Goal: Transaction & Acquisition: Purchase product/service

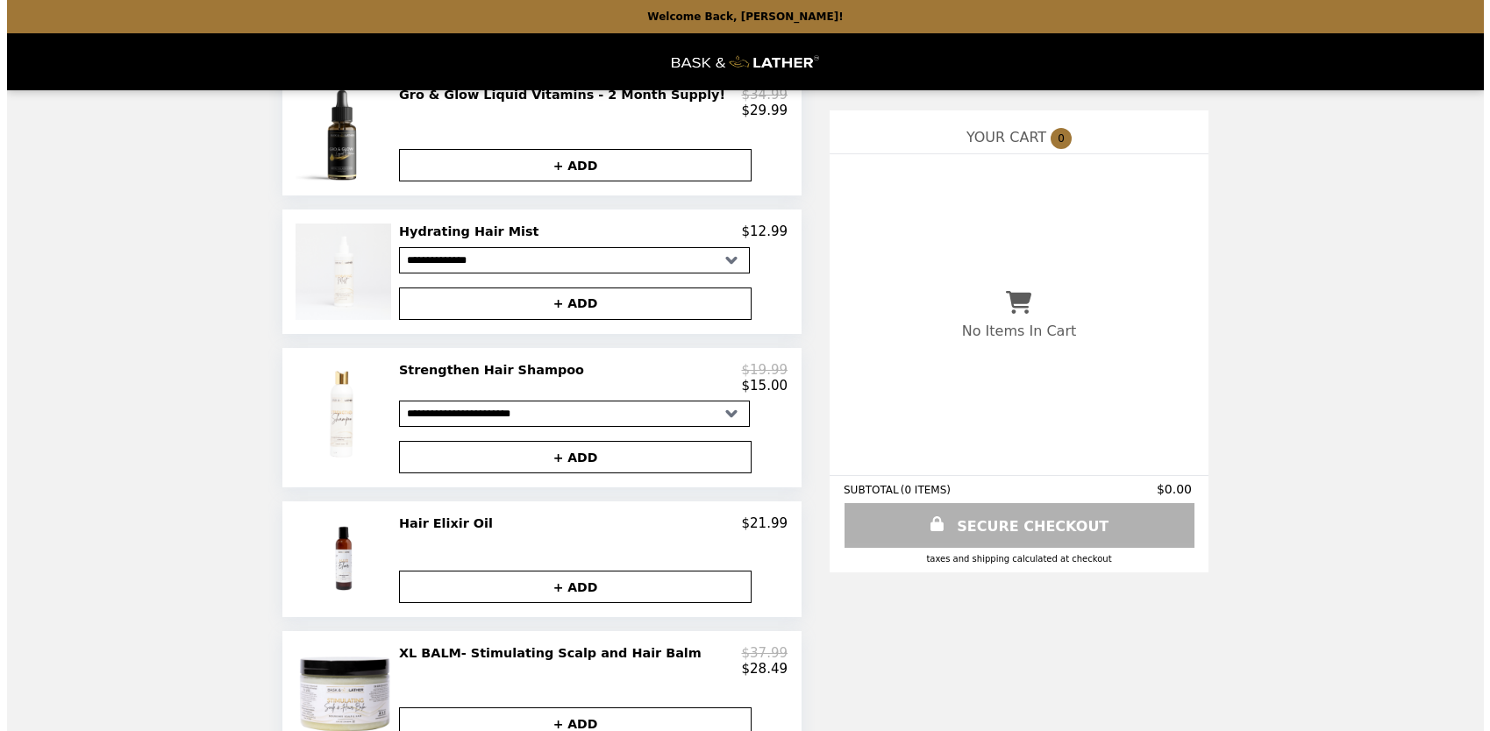
scroll to position [1074, 0]
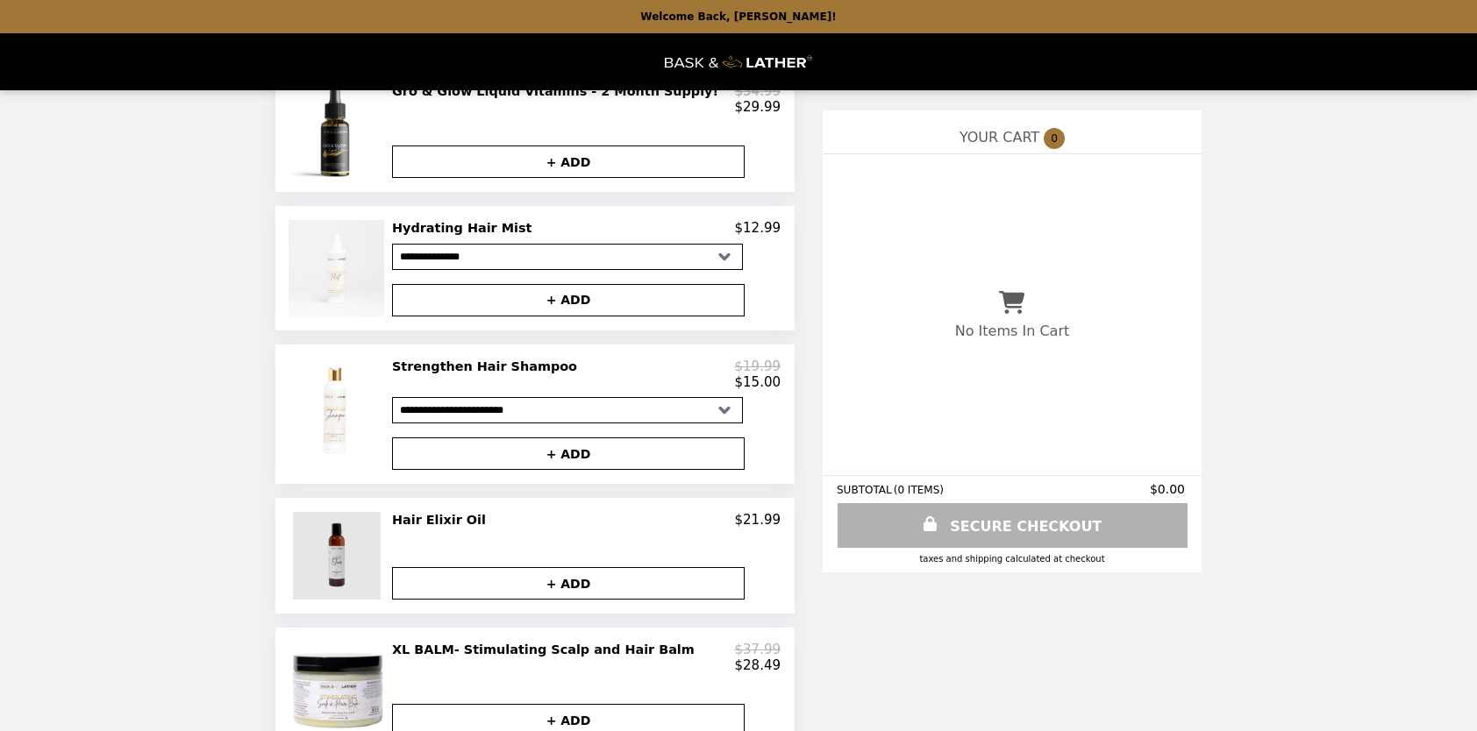
click at [322, 587] on img at bounding box center [339, 556] width 92 height 88
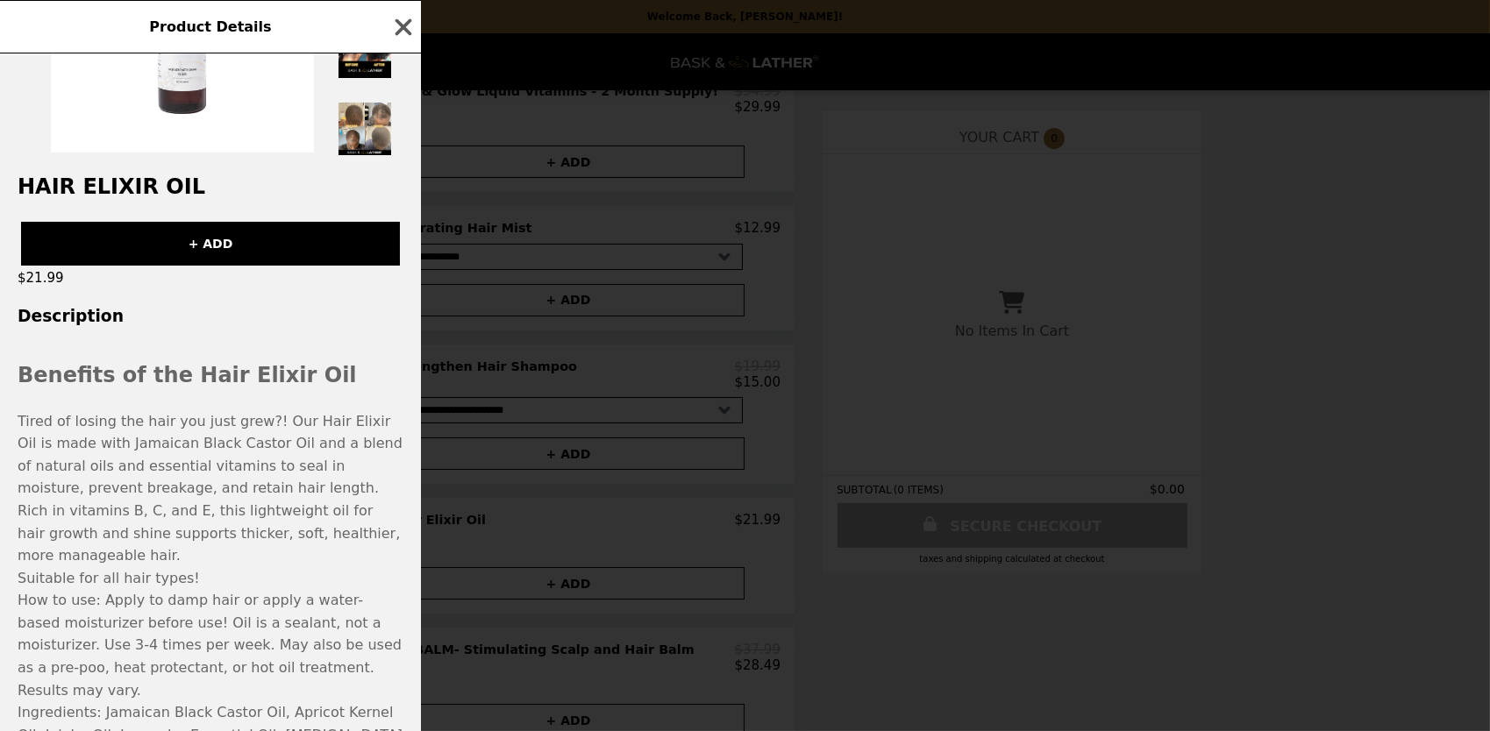
scroll to position [189, 0]
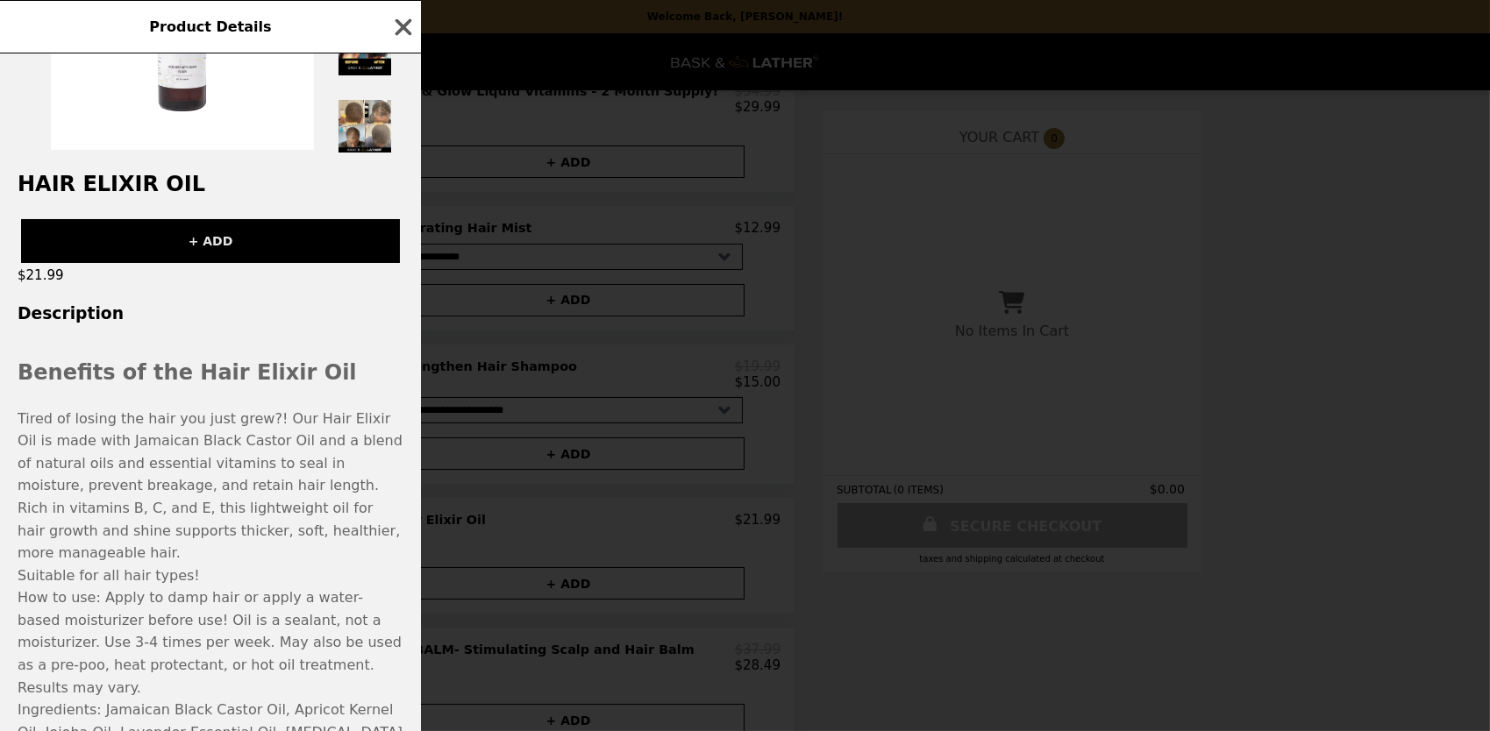
click at [224, 251] on button "+ ADD" at bounding box center [210, 241] width 379 height 44
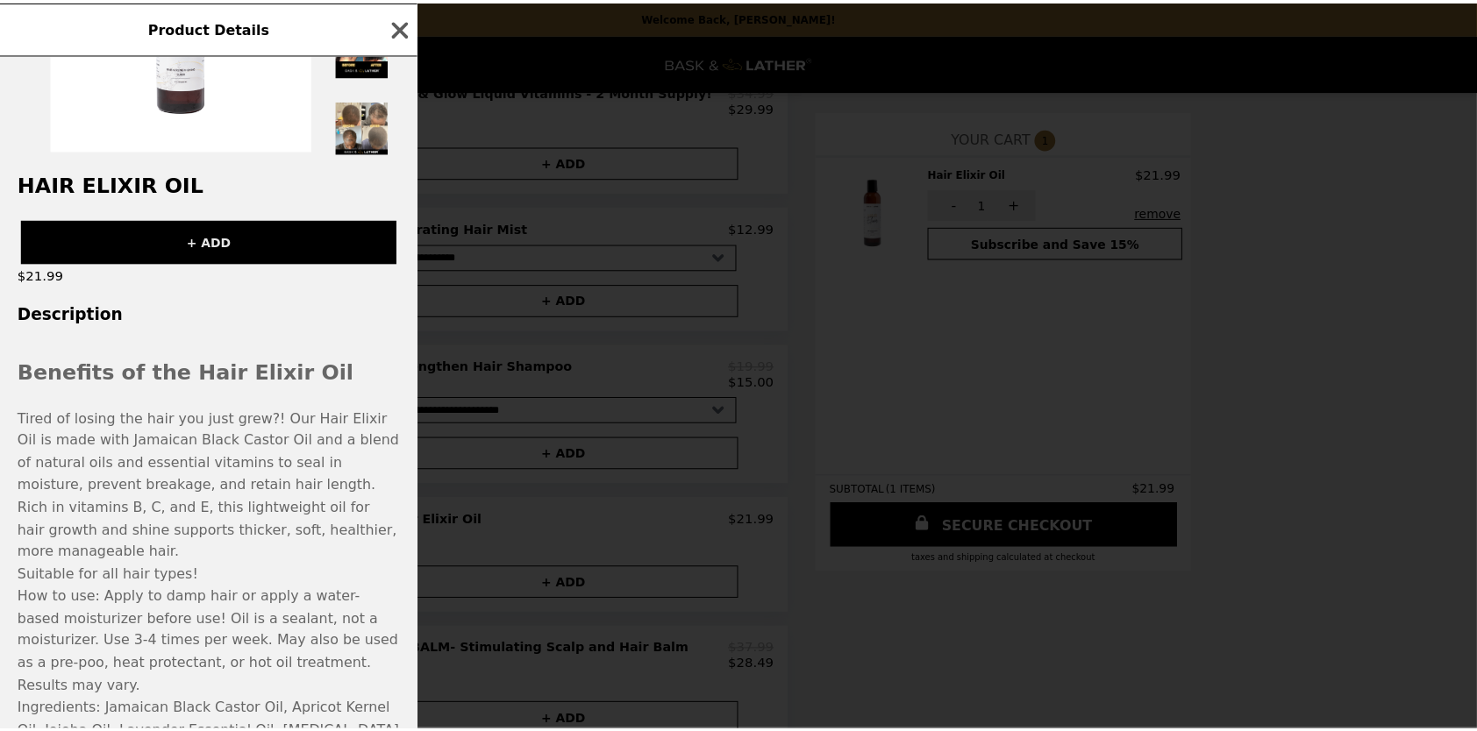
scroll to position [236, 0]
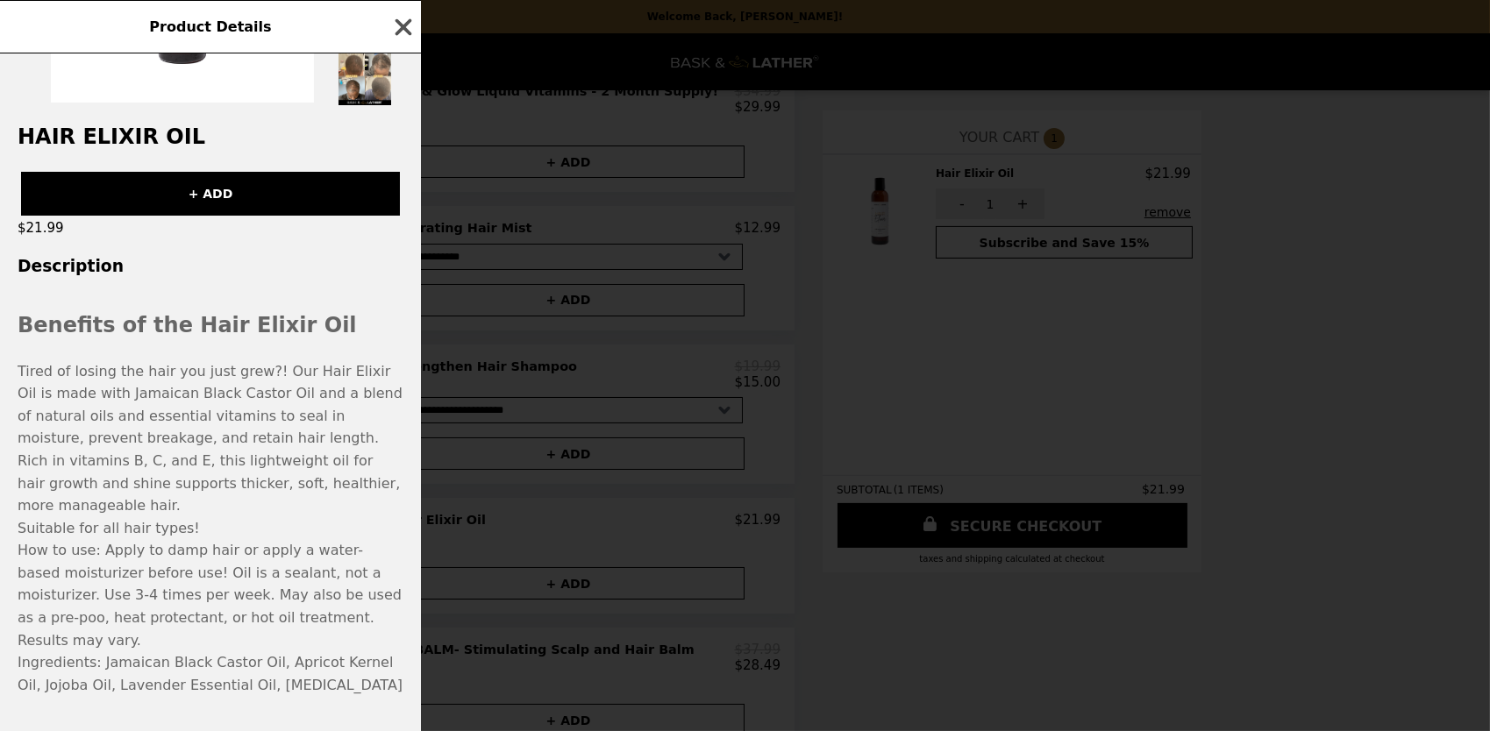
click at [403, 15] on icon "button" at bounding box center [403, 27] width 26 height 26
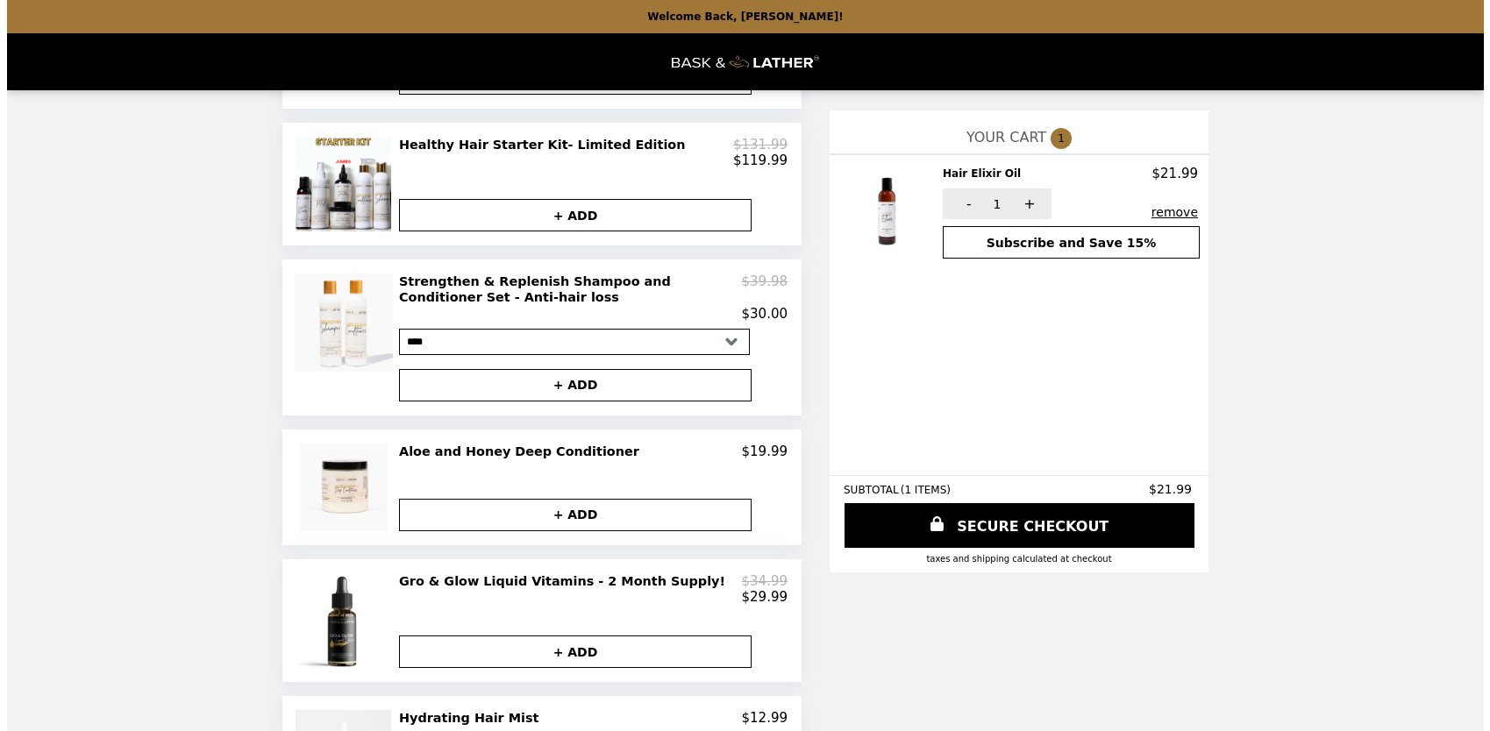
scroll to position [584, 0]
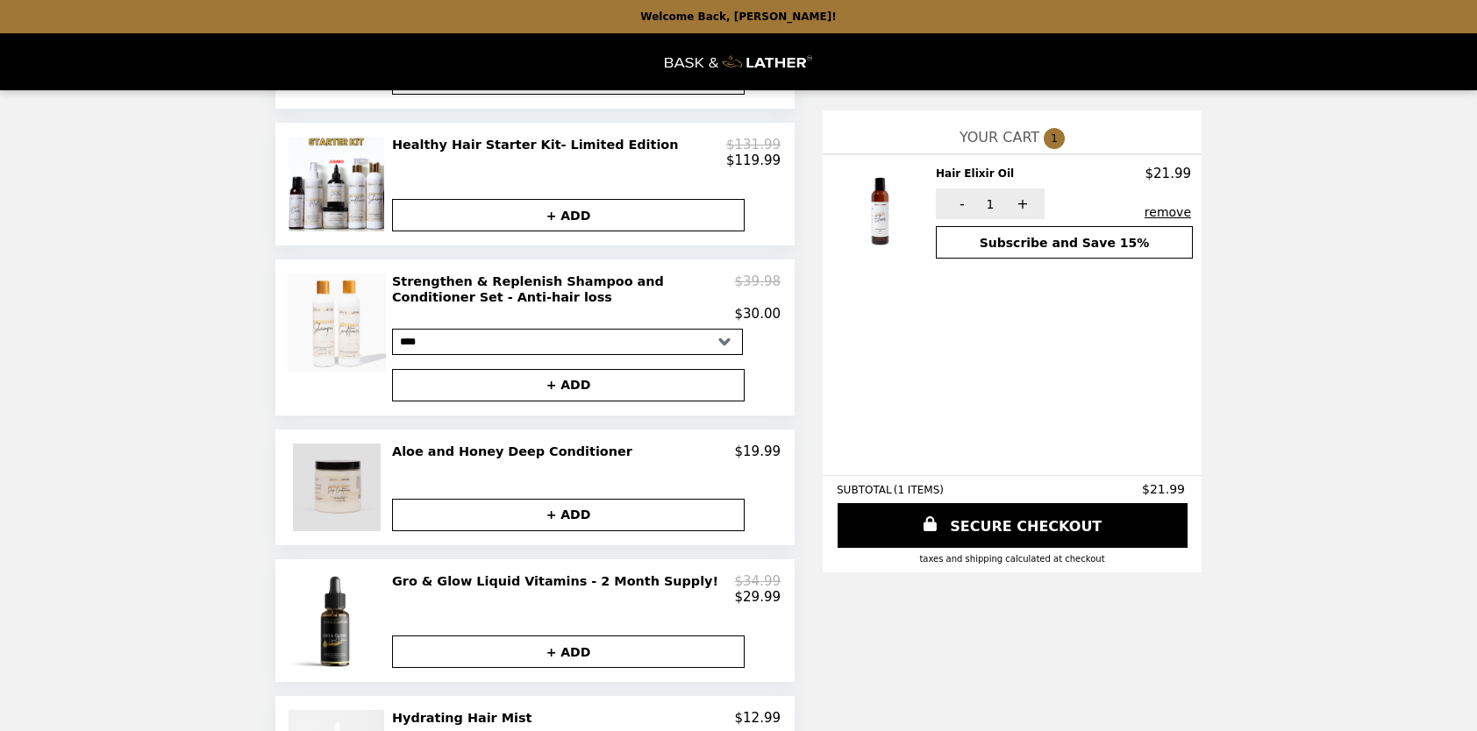
click at [336, 516] on img at bounding box center [339, 488] width 92 height 88
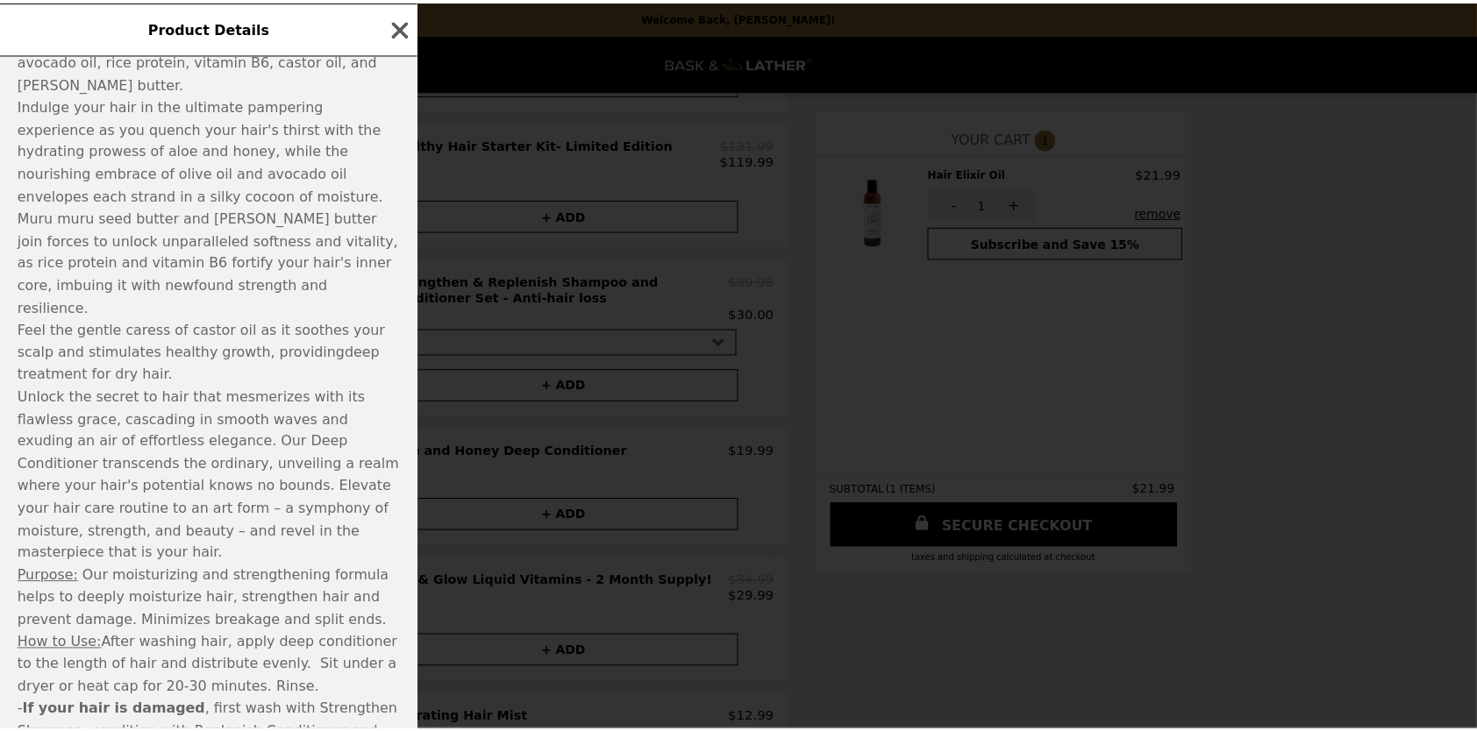
scroll to position [765, 0]
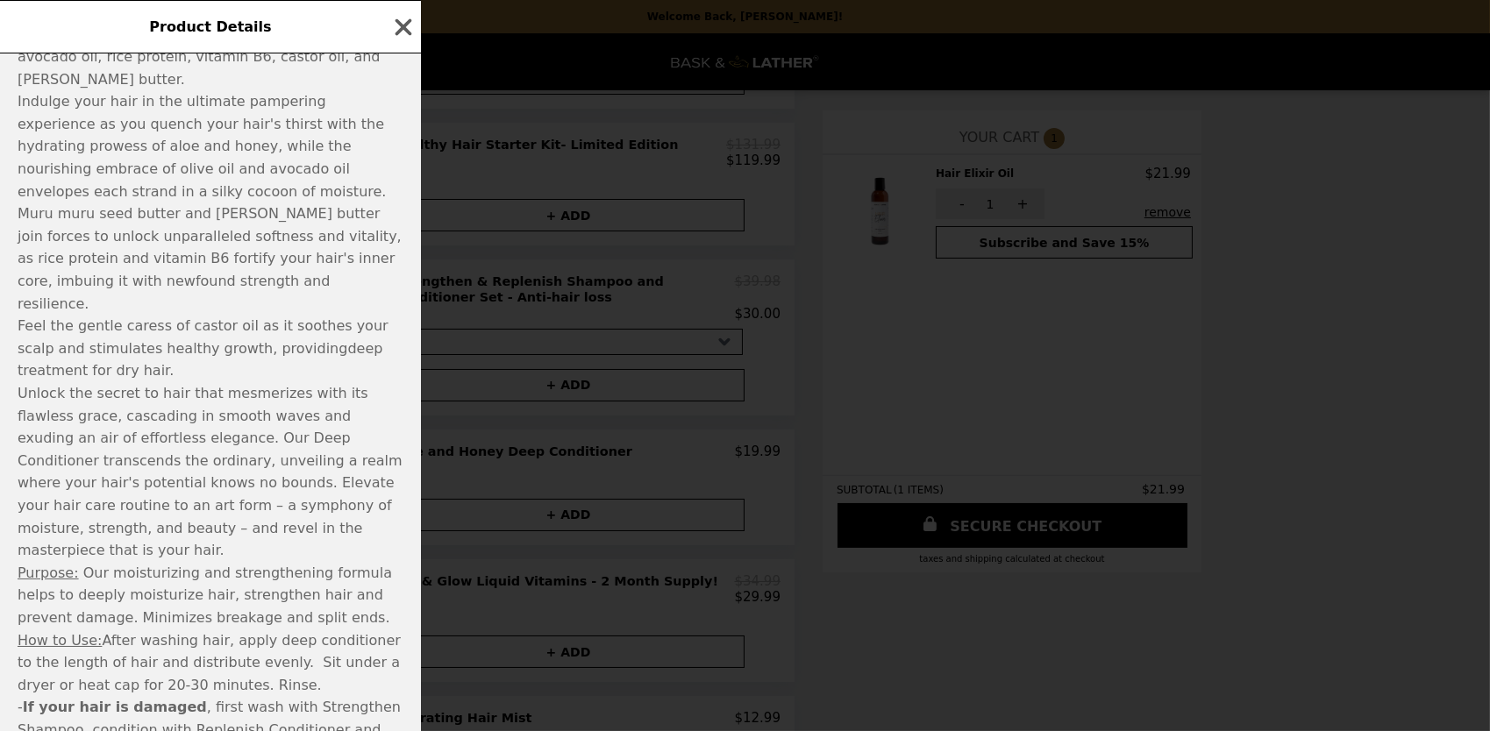
click at [412, 29] on icon "button" at bounding box center [403, 27] width 26 height 26
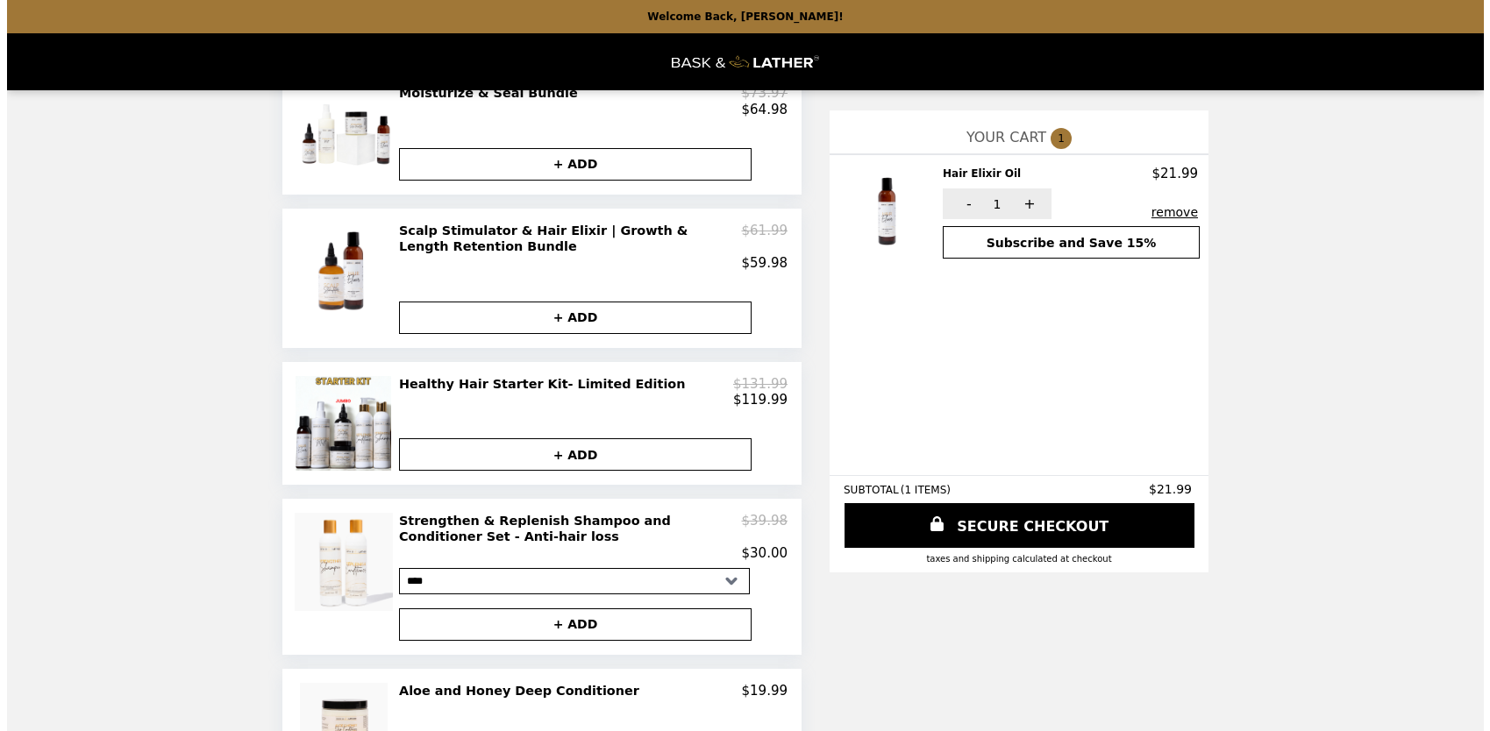
scroll to position [312, 0]
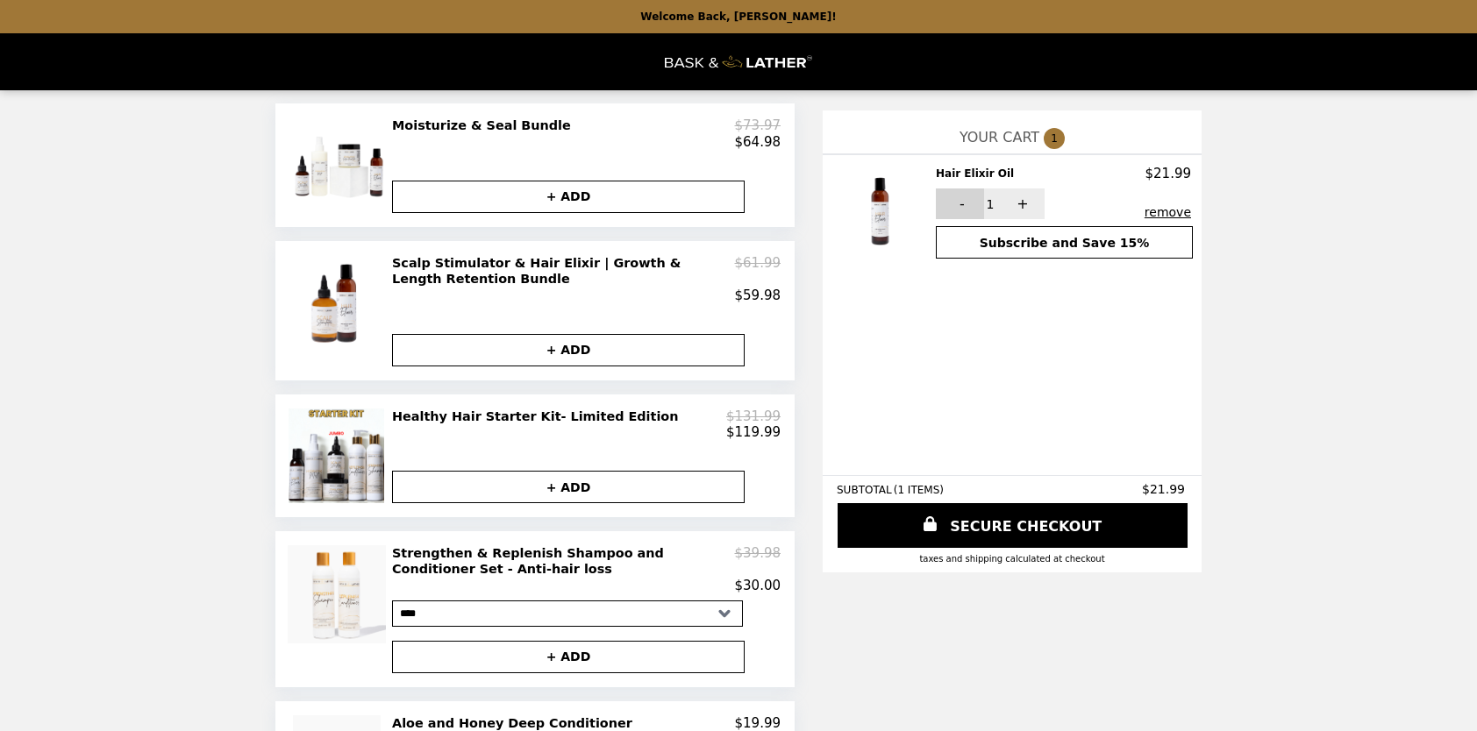
click at [954, 206] on button "-" at bounding box center [960, 204] width 48 height 31
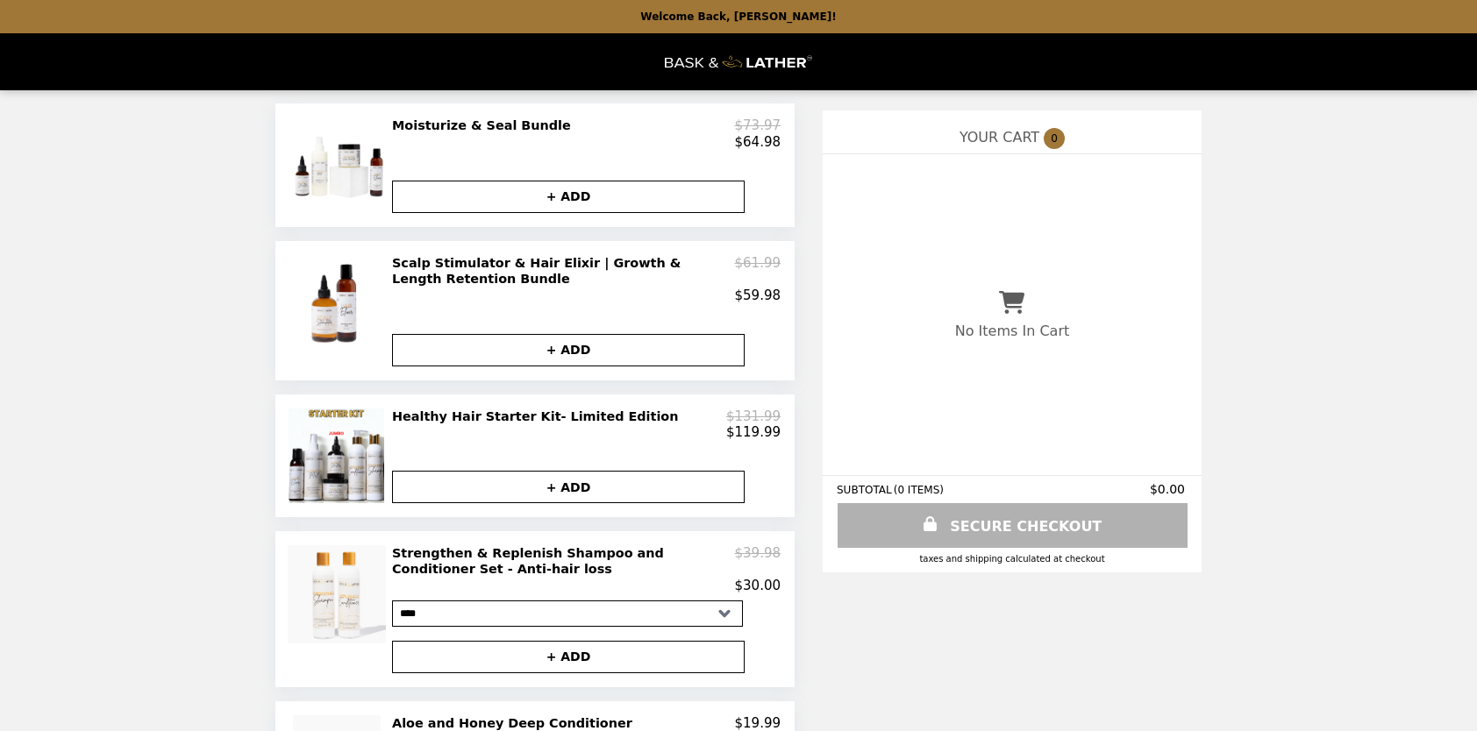
click at [345, 316] on img at bounding box center [339, 304] width 103 height 98
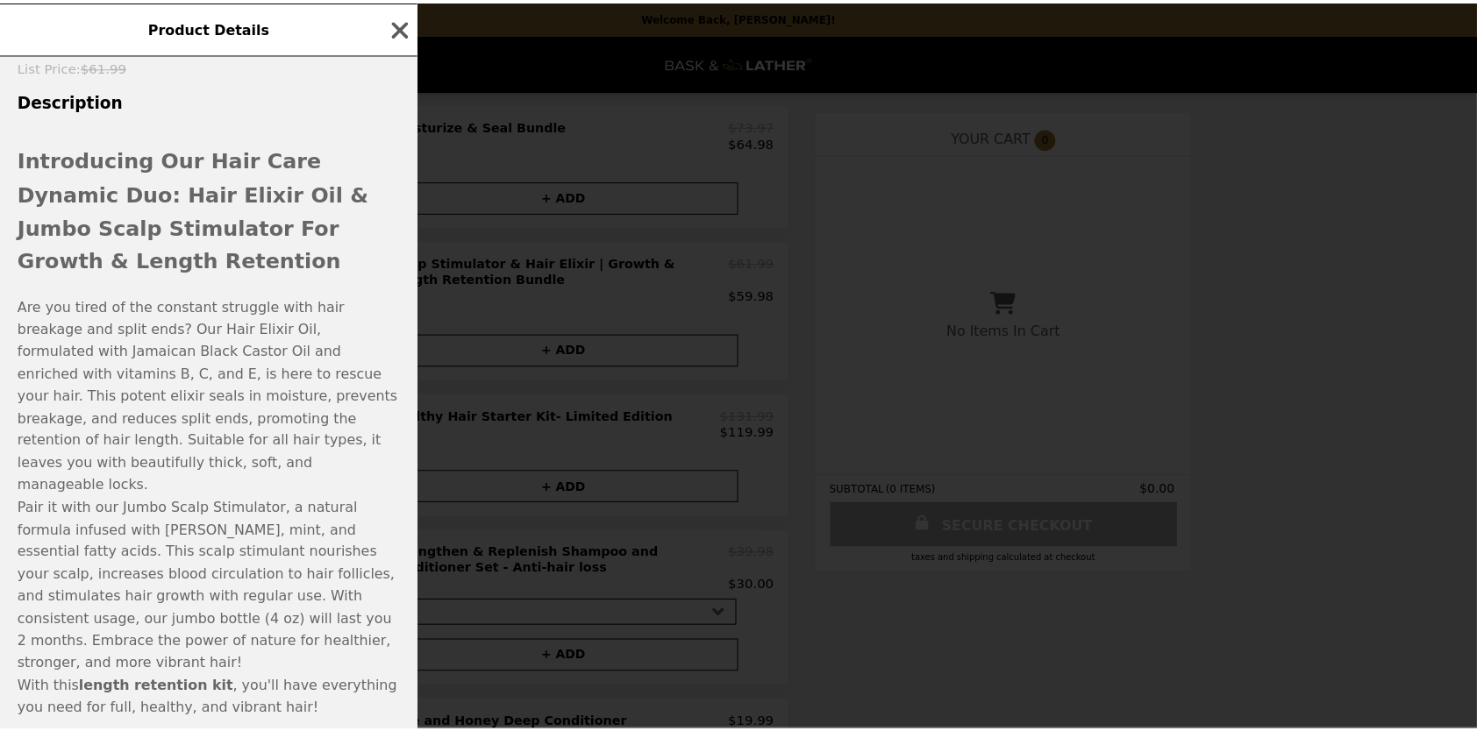
scroll to position [480, 0]
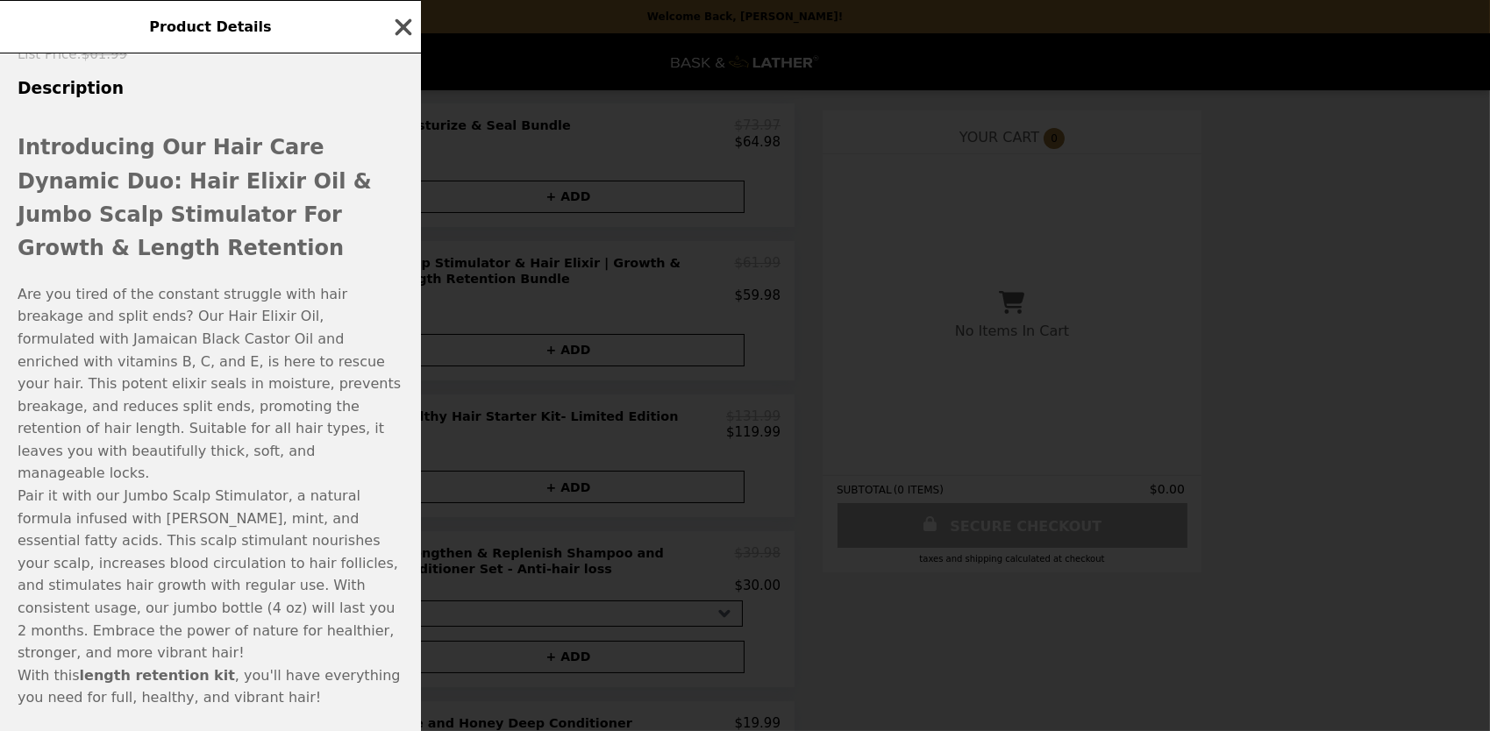
click at [399, 28] on icon "button" at bounding box center [403, 27] width 26 height 26
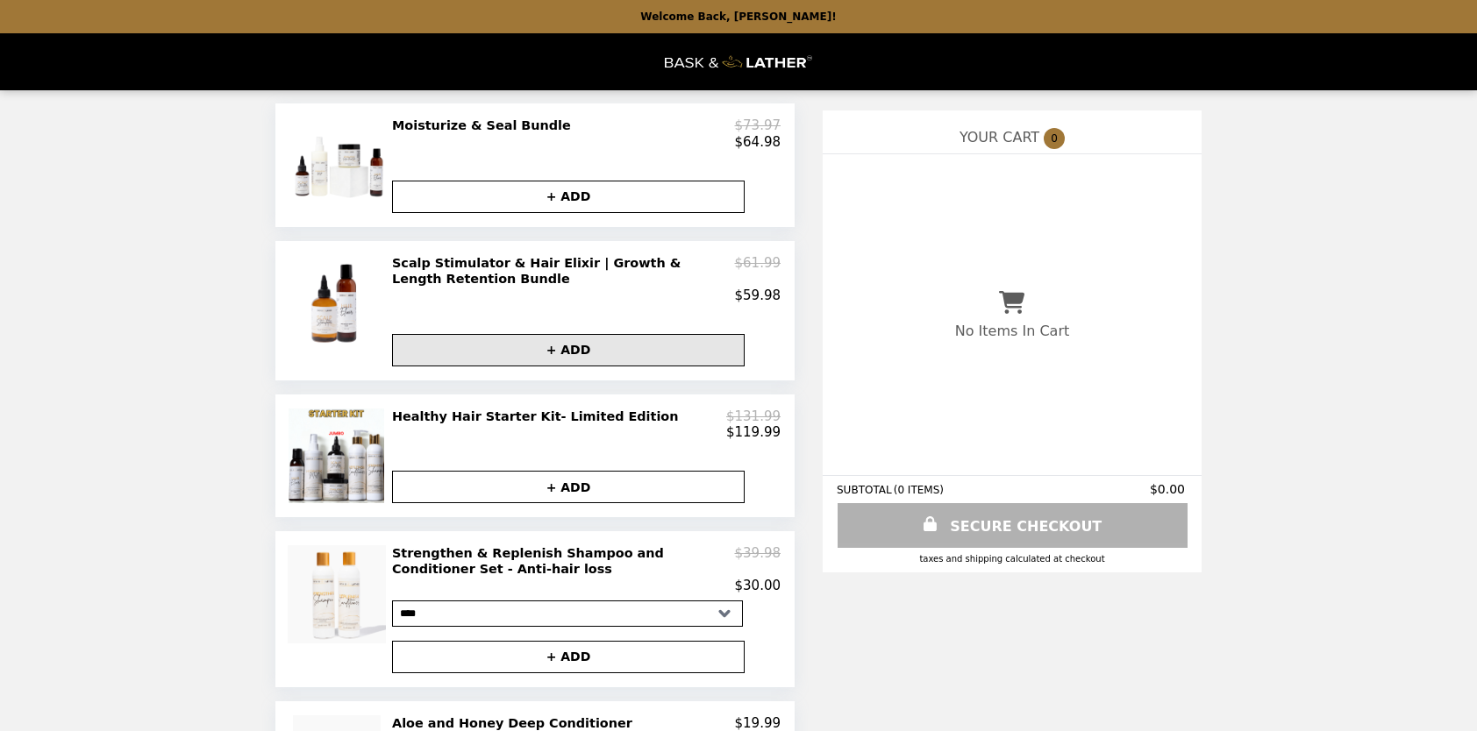
click at [544, 363] on button "+ ADD" at bounding box center [568, 350] width 352 height 32
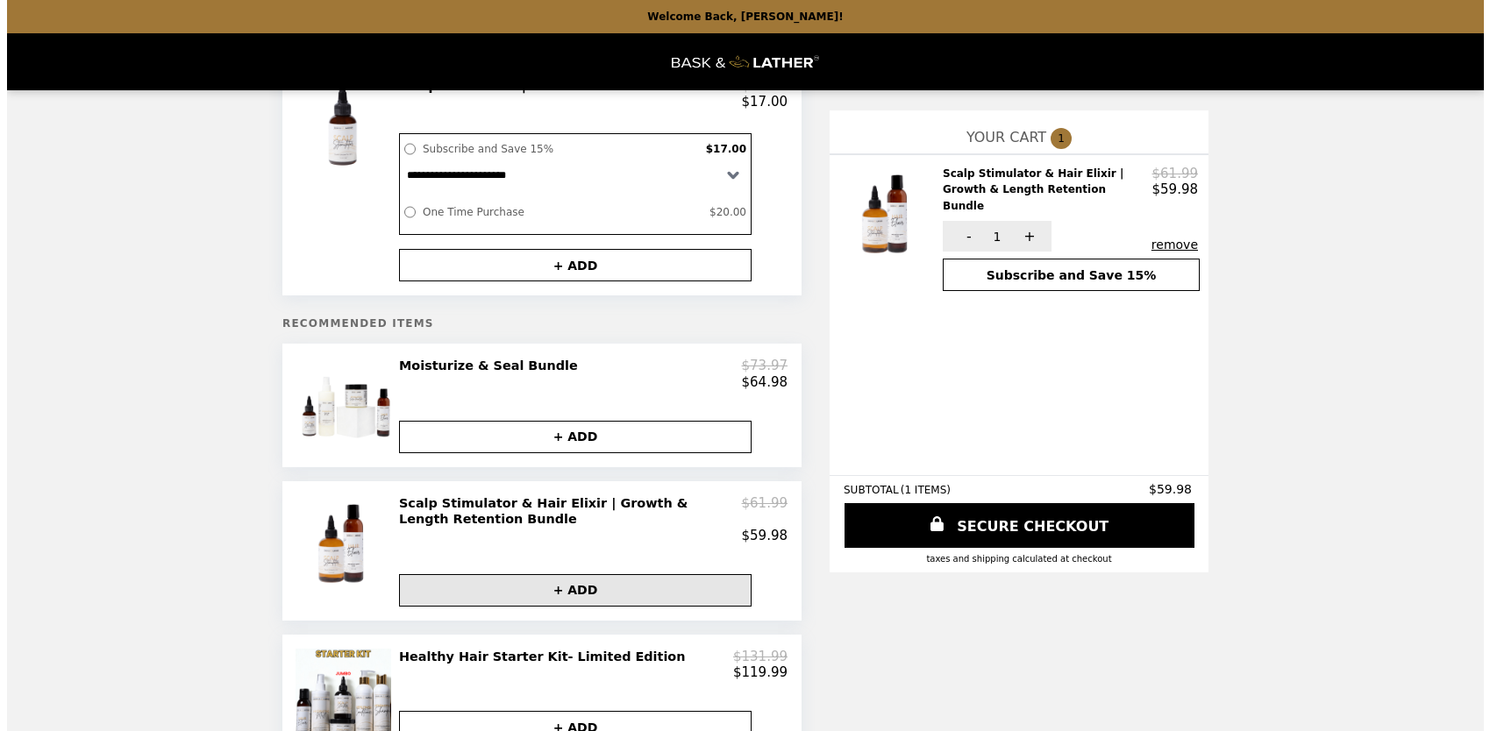
scroll to position [0, 0]
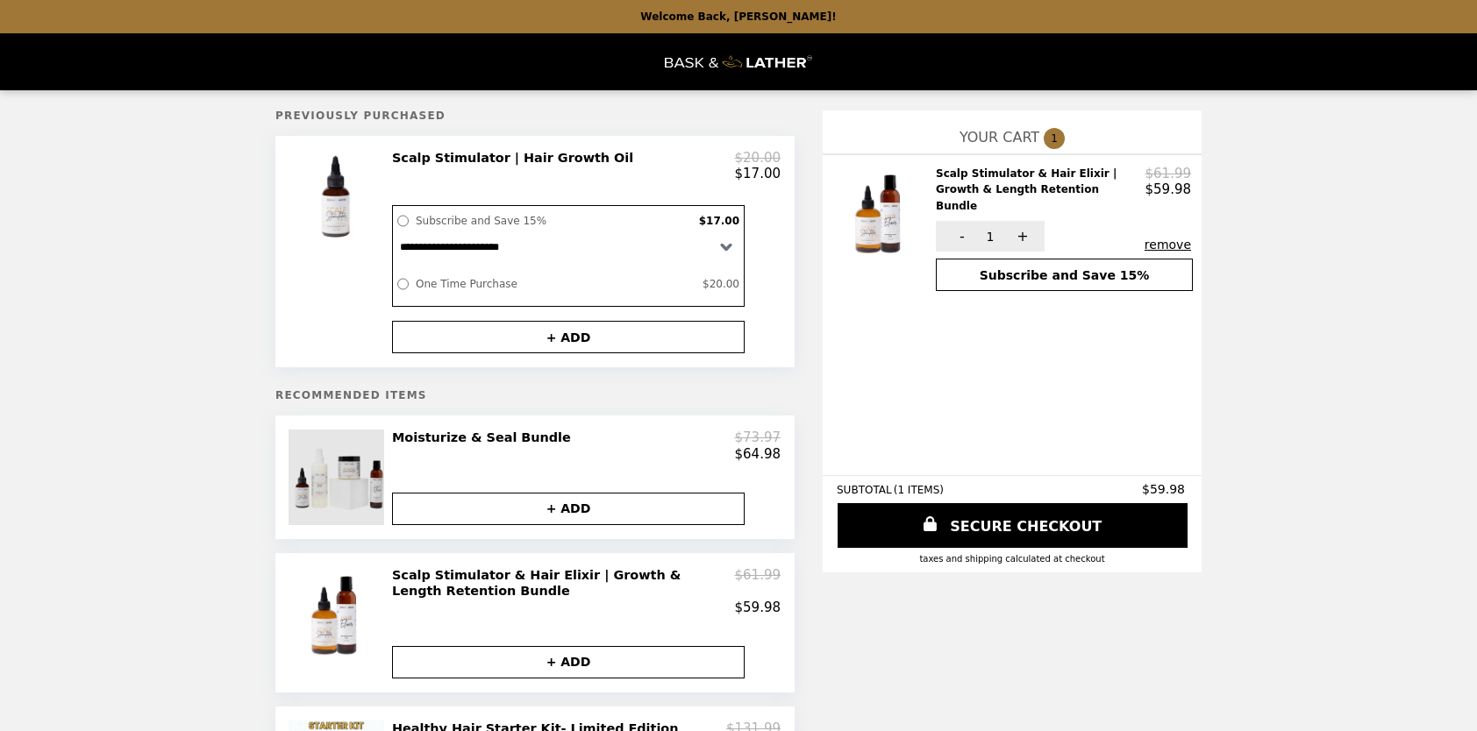
click at [351, 495] on img at bounding box center [337, 477] width 99 height 95
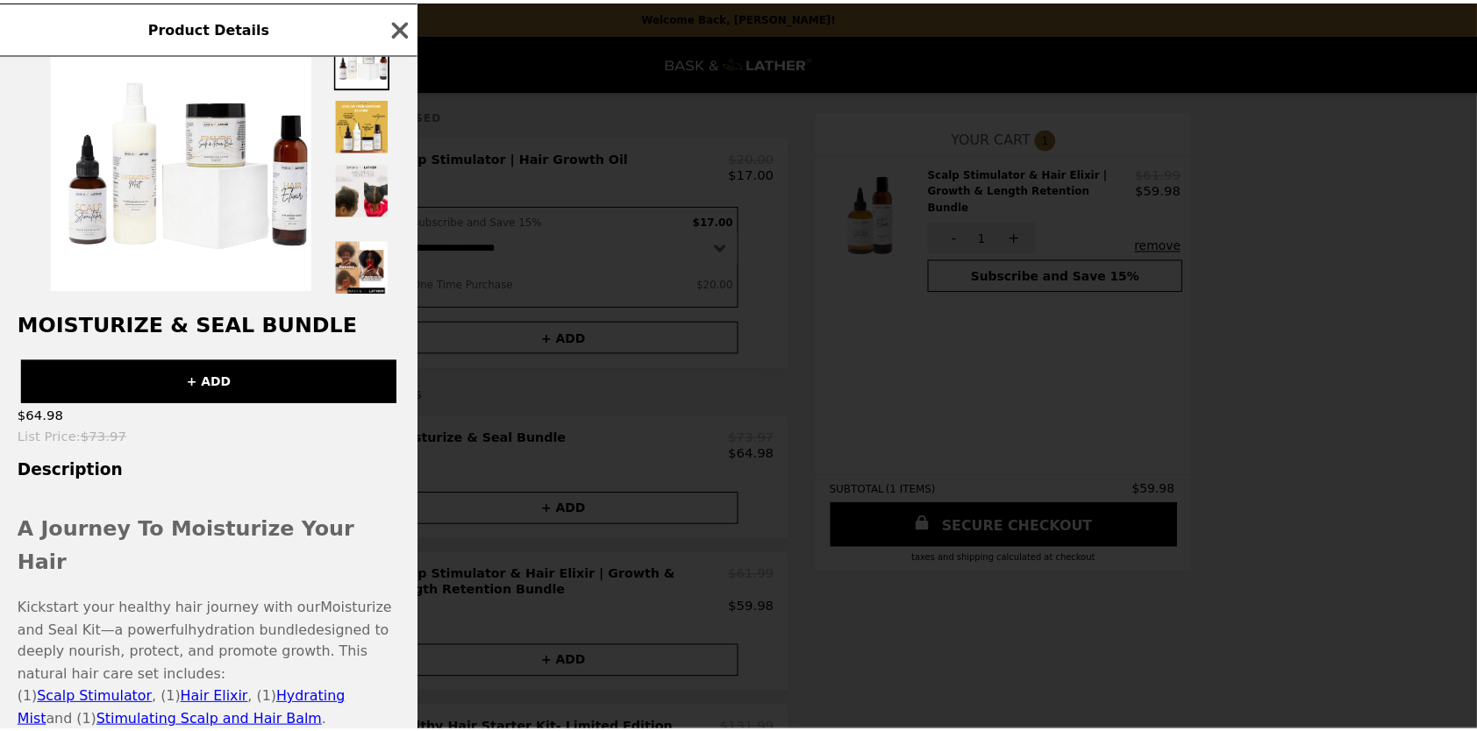
scroll to position [43, 0]
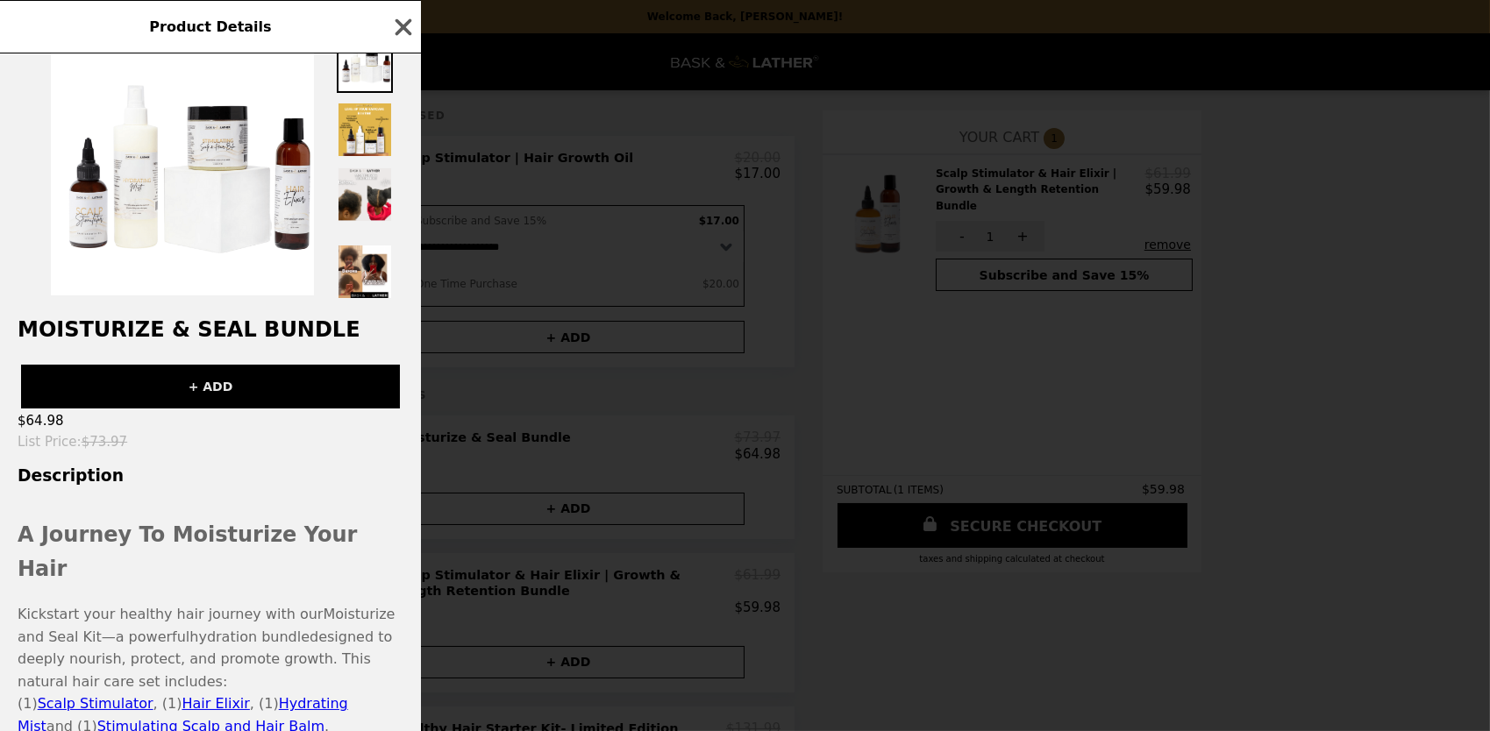
click at [203, 398] on button "+ ADD" at bounding box center [210, 387] width 379 height 44
click at [393, 18] on icon "button" at bounding box center [403, 27] width 26 height 26
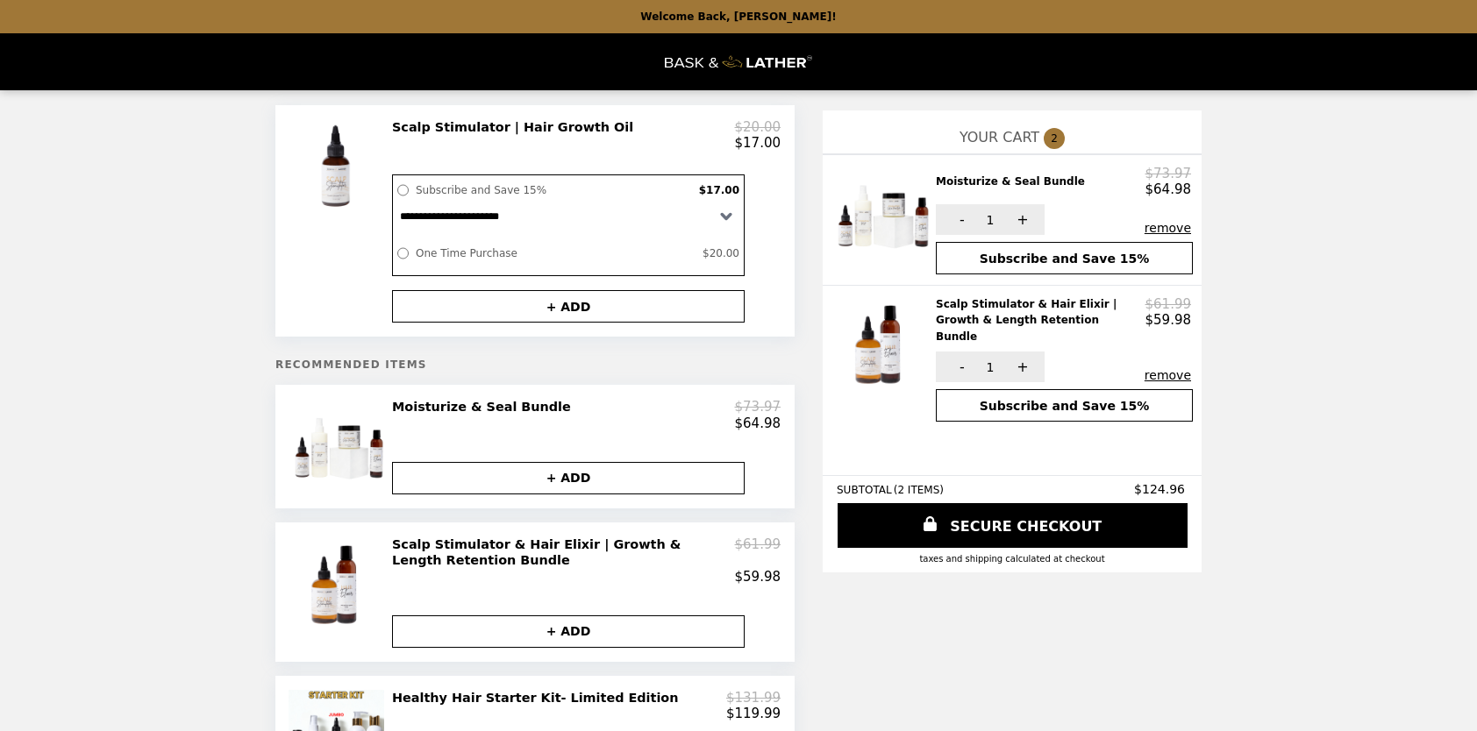
scroll to position [28, 0]
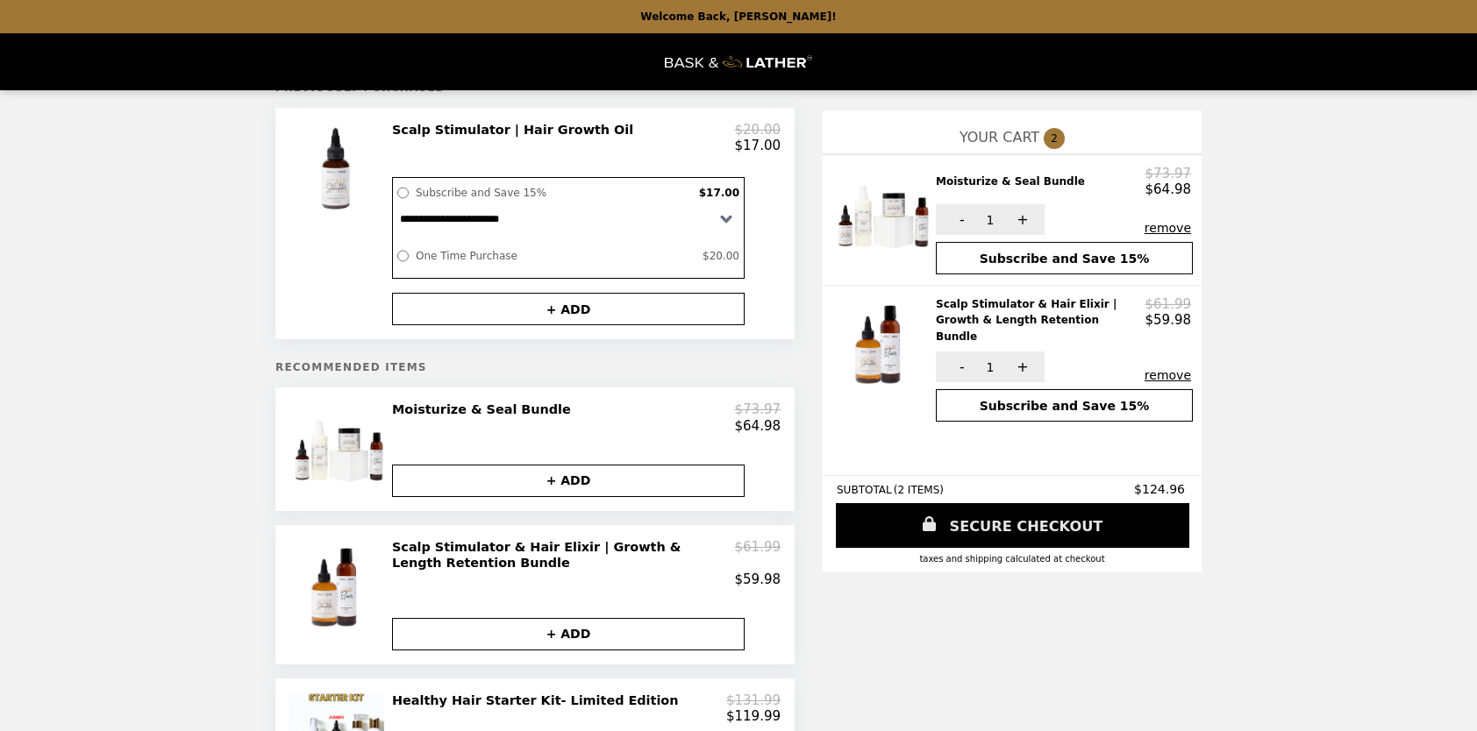
click at [986, 535] on link "SECURE CHECKOUT" at bounding box center [1012, 525] width 353 height 45
